Goal: Task Accomplishment & Management: Manage account settings

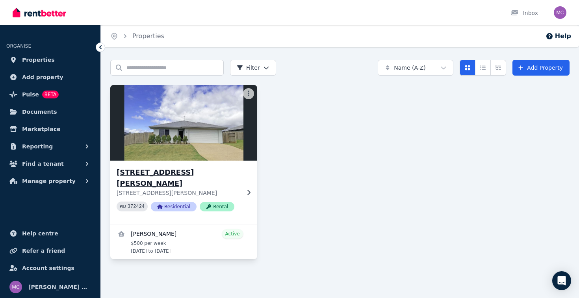
click at [157, 128] on img at bounding box center [184, 123] width 154 height 80
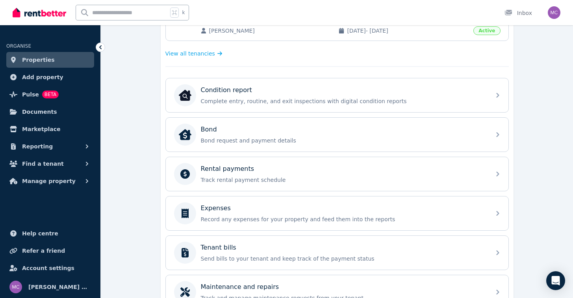
scroll to position [215, 0]
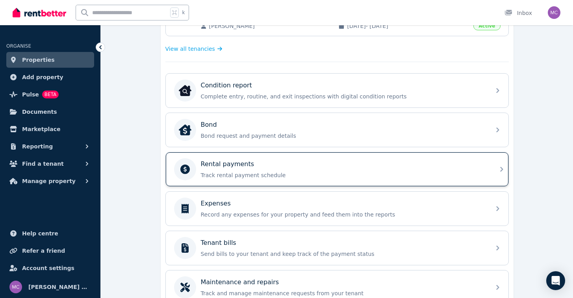
click at [349, 165] on div "Rental payments" at bounding box center [343, 164] width 285 height 9
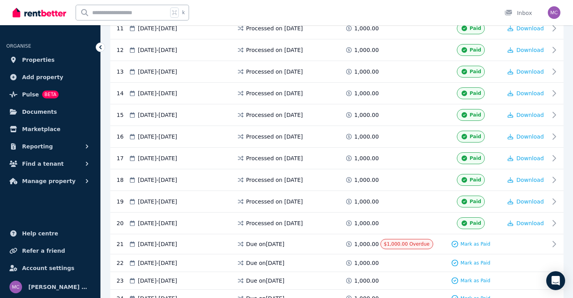
scroll to position [425, 0]
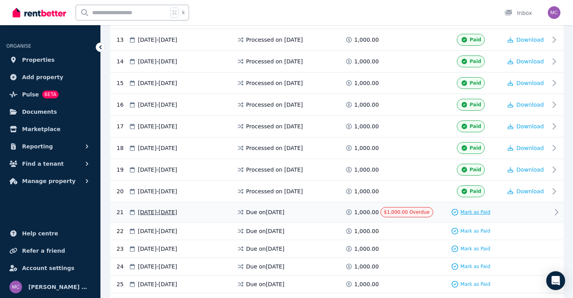
click at [472, 213] on span "Mark as Paid" at bounding box center [475, 212] width 30 height 6
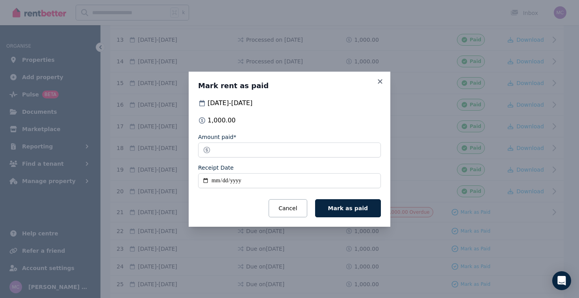
click at [206, 178] on input "Receipt Date" at bounding box center [289, 180] width 183 height 15
type input "**********"
click at [357, 209] on span "Mark as paid" at bounding box center [348, 208] width 40 height 6
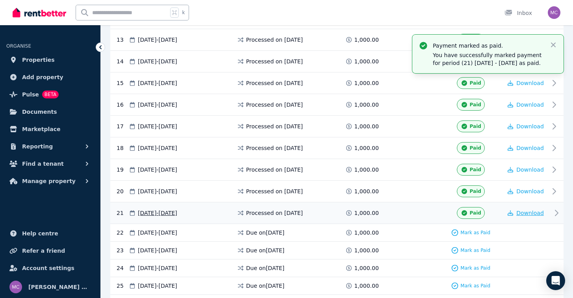
click at [533, 212] on span "Download" at bounding box center [530, 213] width 28 height 6
click at [554, 13] on img "button" at bounding box center [554, 12] width 13 height 13
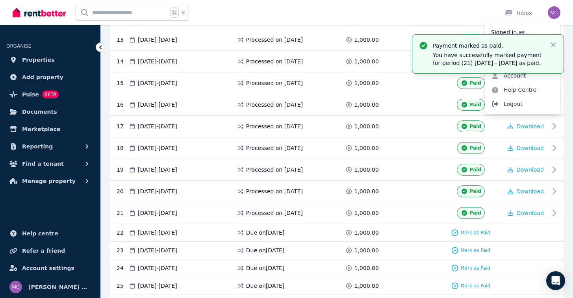
click at [515, 105] on span "Logout" at bounding box center [523, 104] width 76 height 14
